Goal: Navigation & Orientation: Find specific page/section

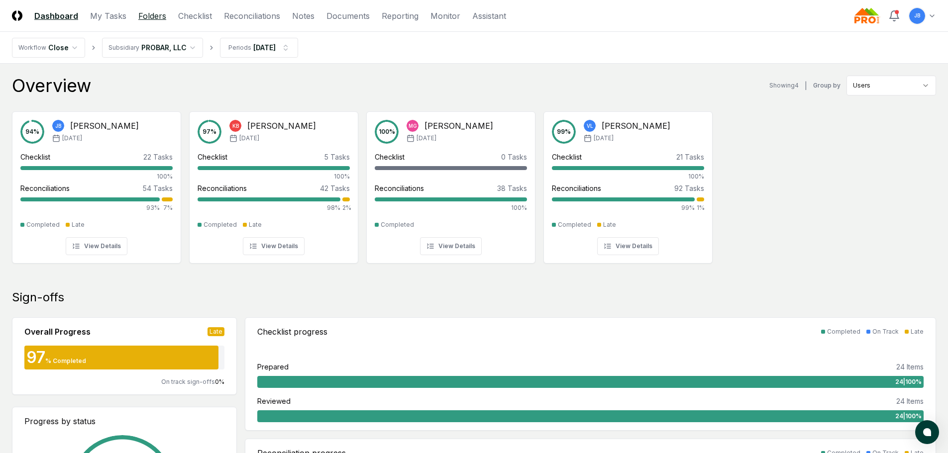
click at [142, 10] on link "Folders" at bounding box center [152, 16] width 28 height 12
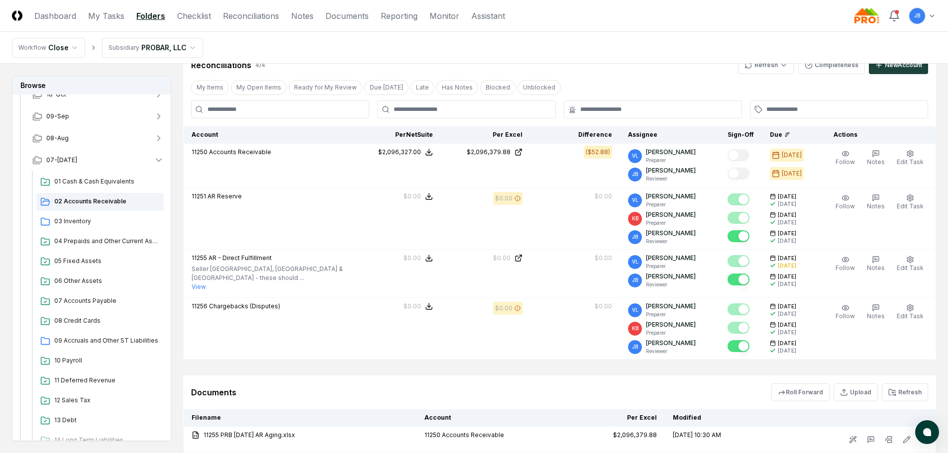
scroll to position [100, 0]
click at [73, 218] on span "03 Inventory" at bounding box center [106, 220] width 105 height 9
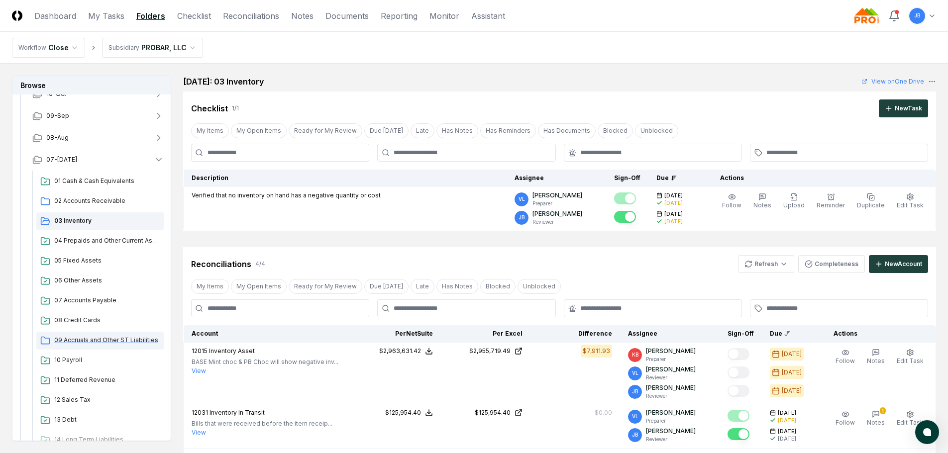
click at [114, 337] on span "09 Accruals and Other ST Liabilities" at bounding box center [106, 340] width 105 height 9
